Goal: Task Accomplishment & Management: Manage account settings

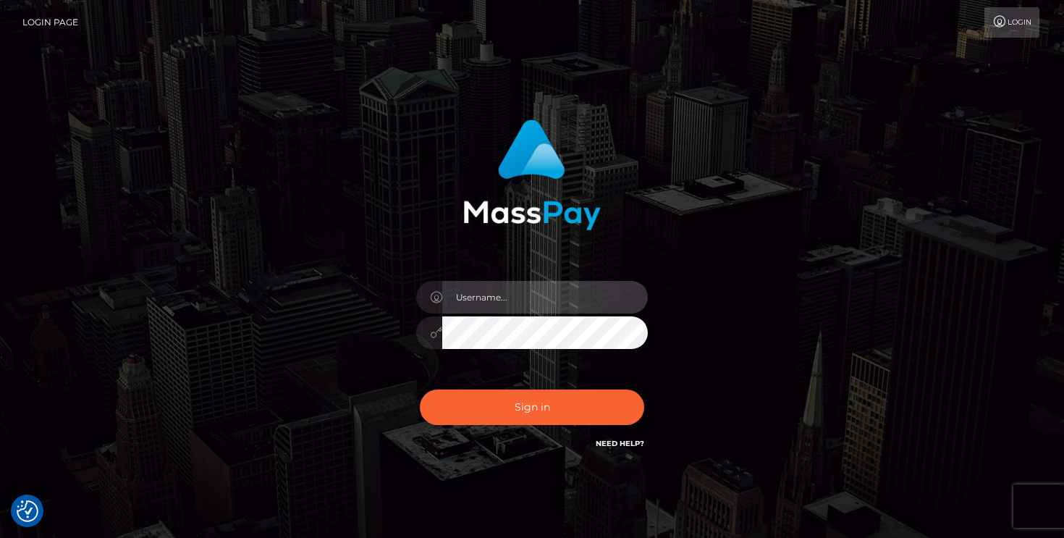
type input "mariolabugaj"
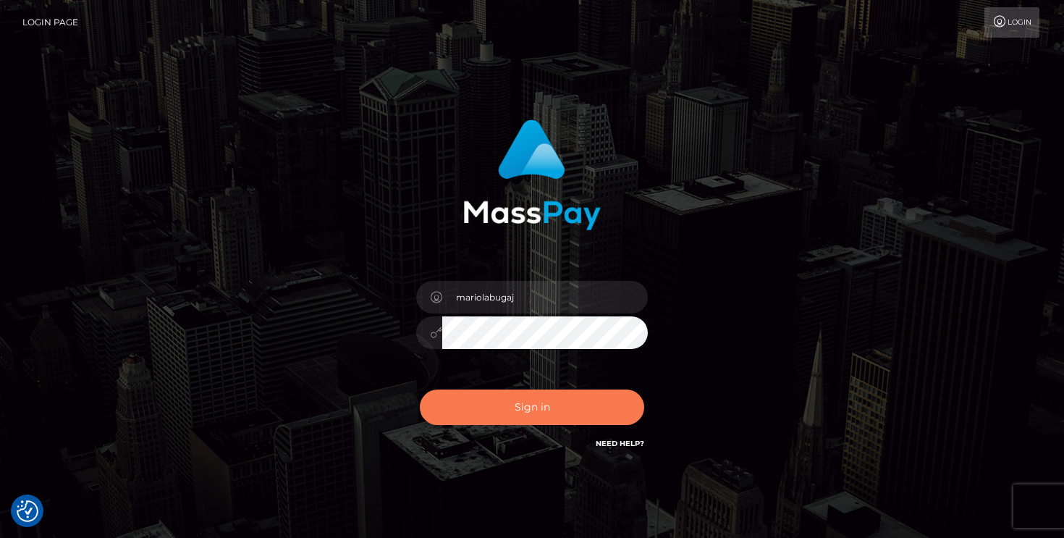
click at [523, 402] on button "Sign in" at bounding box center [532, 406] width 224 height 35
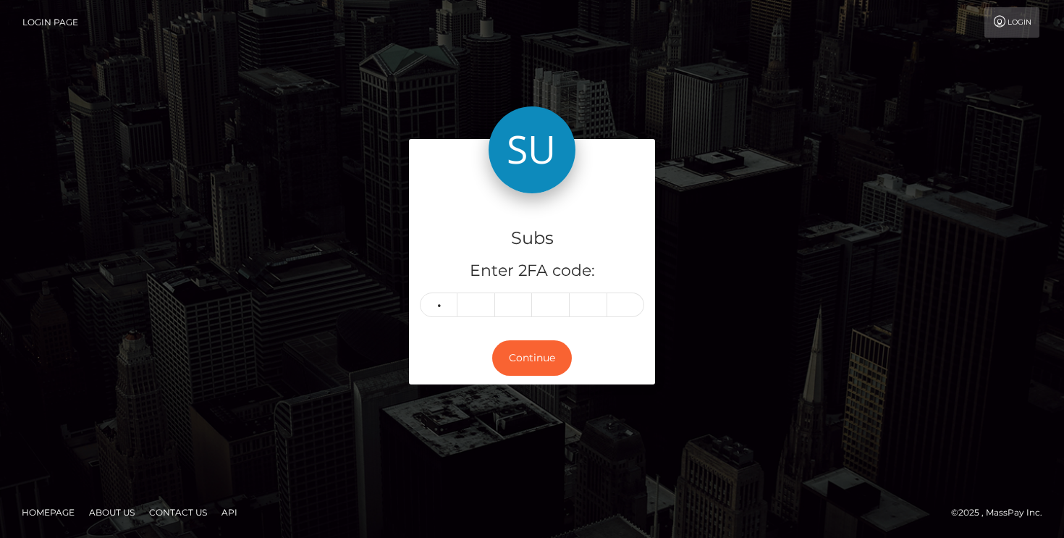
type input "1"
type input "7"
type input "4"
type input "5"
type input "6"
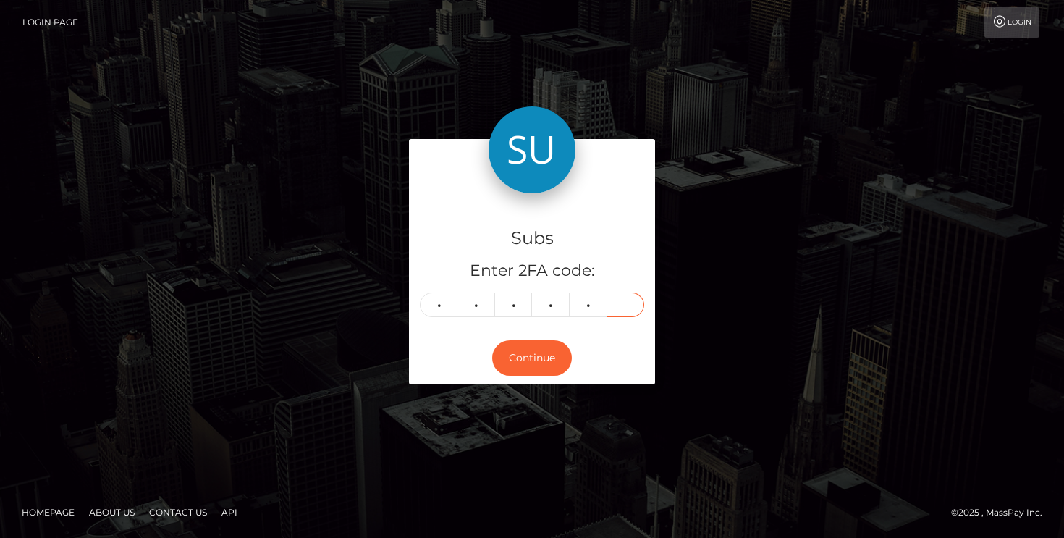
type input "0"
